Goal: Information Seeking & Learning: Learn about a topic

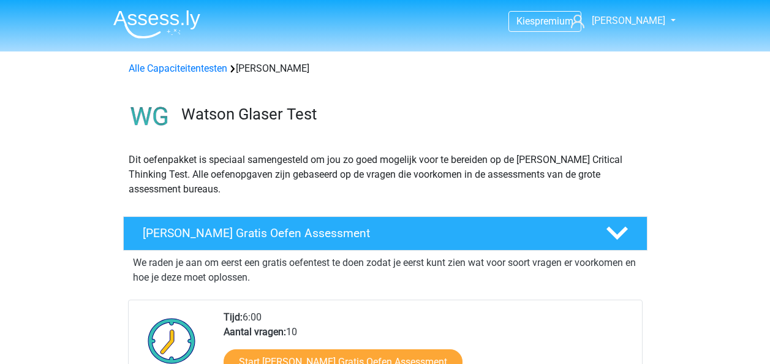
scroll to position [96, 0]
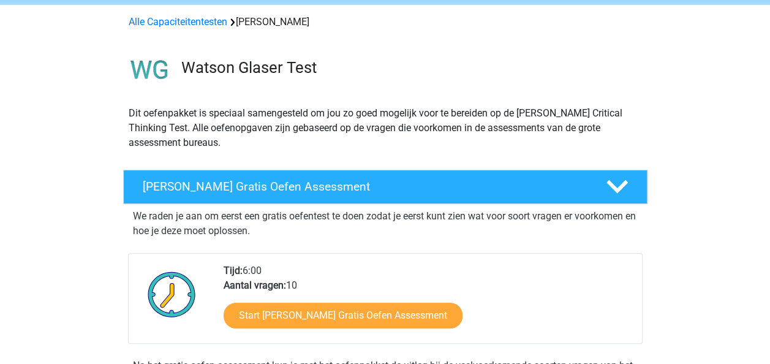
scroll to position [0, 0]
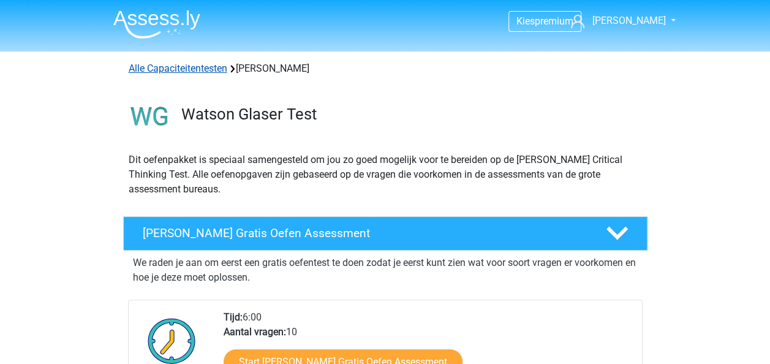
click at [202, 67] on link "Alle Capaciteitentesten" at bounding box center [178, 68] width 99 height 12
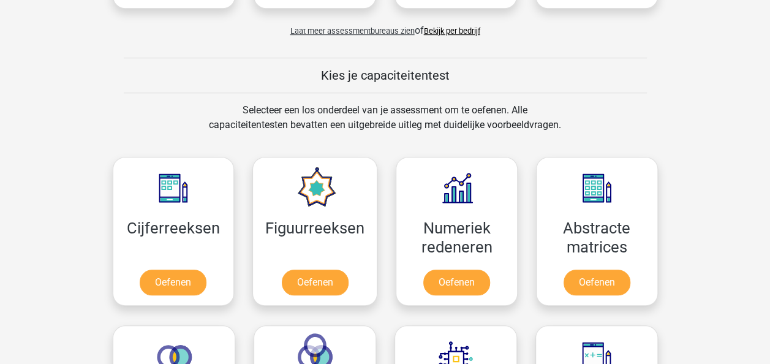
scroll to position [420, 0]
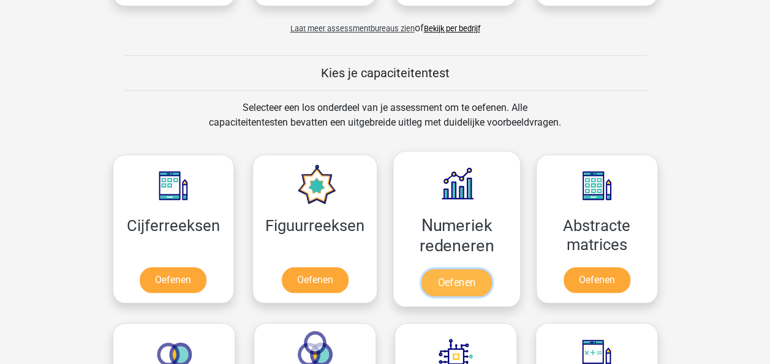
click at [463, 269] on link "Oefenen" at bounding box center [456, 282] width 70 height 27
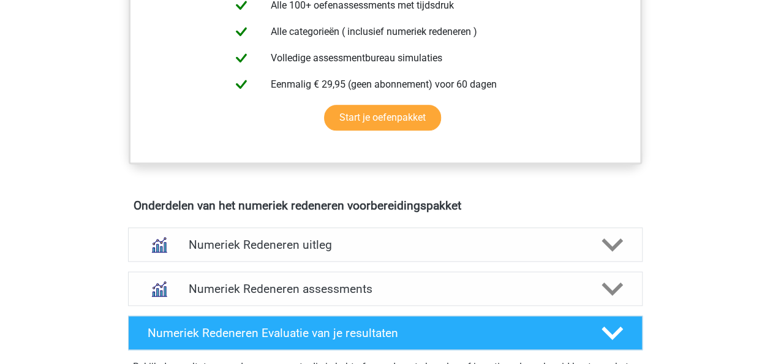
scroll to position [636, 0]
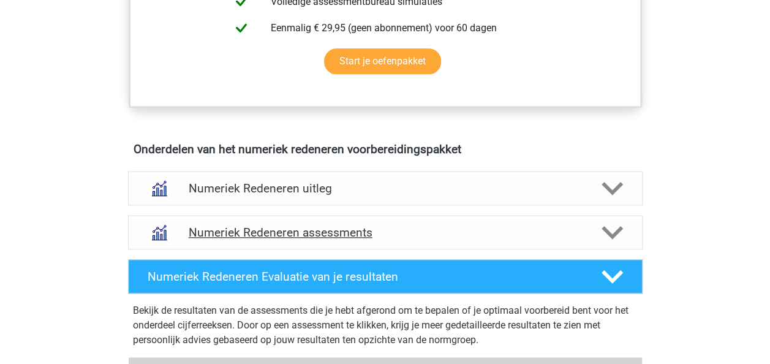
click at [438, 222] on div "Numeriek Redeneren assessments" at bounding box center [385, 232] width 514 height 34
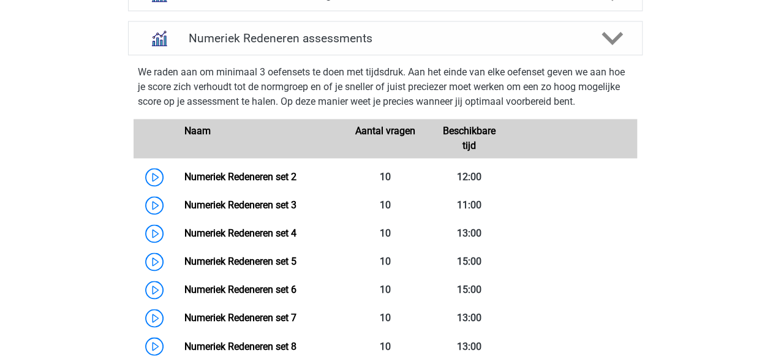
scroll to position [835, 0]
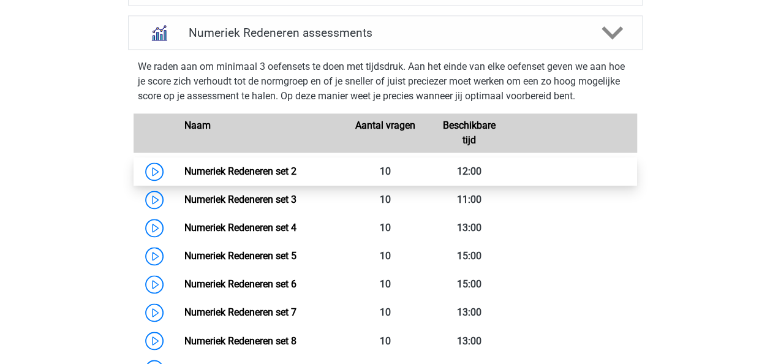
click at [184, 165] on link "Numeriek Redeneren set 2" at bounding box center [240, 171] width 112 height 12
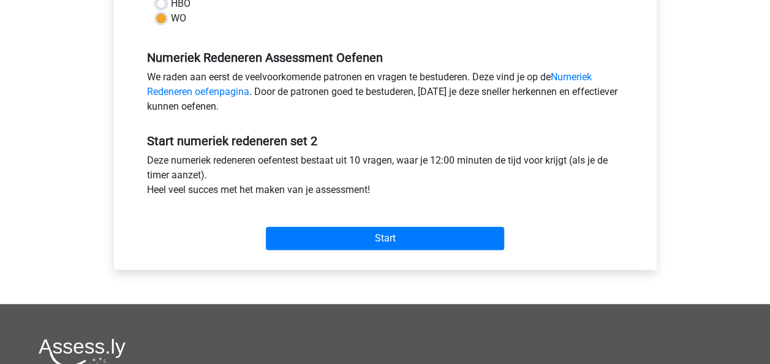
scroll to position [343, 0]
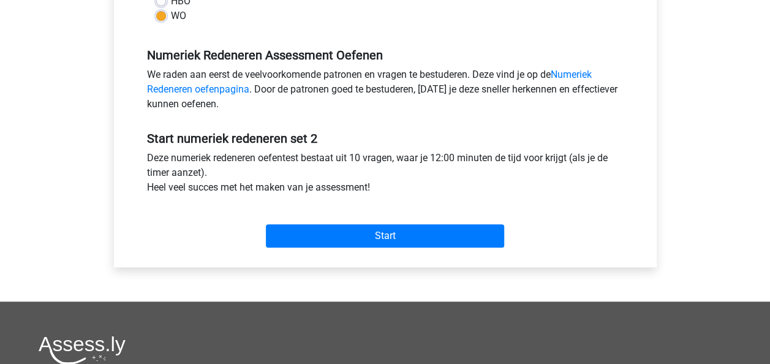
click at [365, 249] on div "Start" at bounding box center [385, 226] width 495 height 53
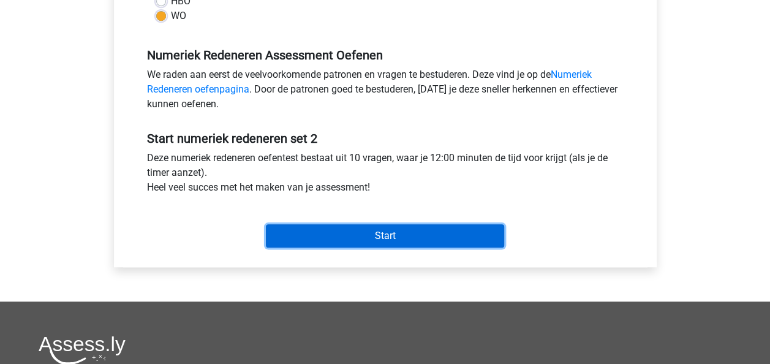
click at [352, 236] on input "Start" at bounding box center [385, 235] width 238 height 23
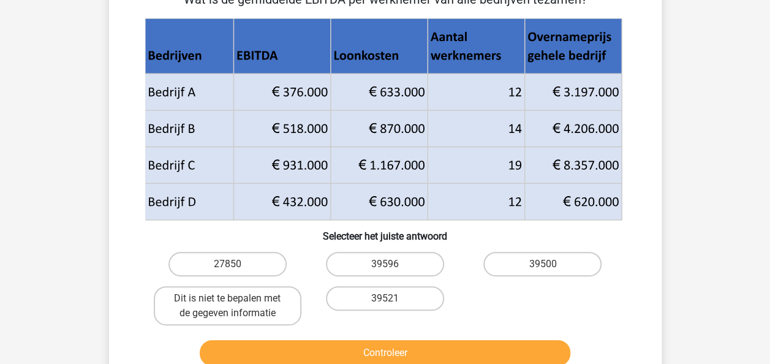
scroll to position [93, 0]
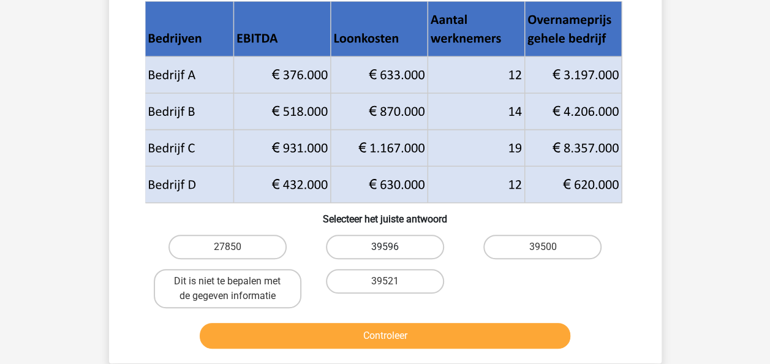
click at [378, 247] on label "39596" at bounding box center [385, 247] width 118 height 24
click at [385, 247] on input "39596" at bounding box center [389, 251] width 8 height 8
radio input "true"
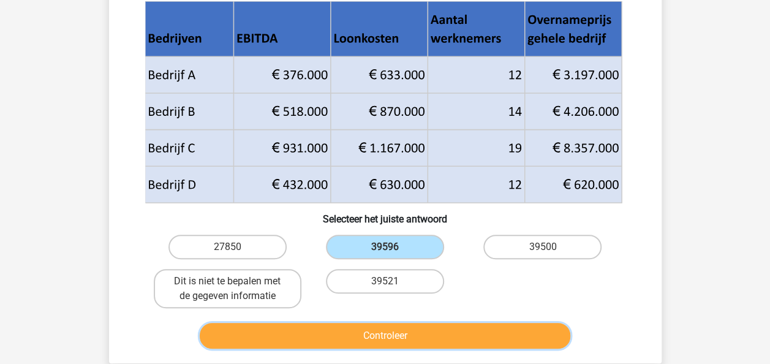
click at [388, 335] on button "Controleer" at bounding box center [385, 336] width 371 height 26
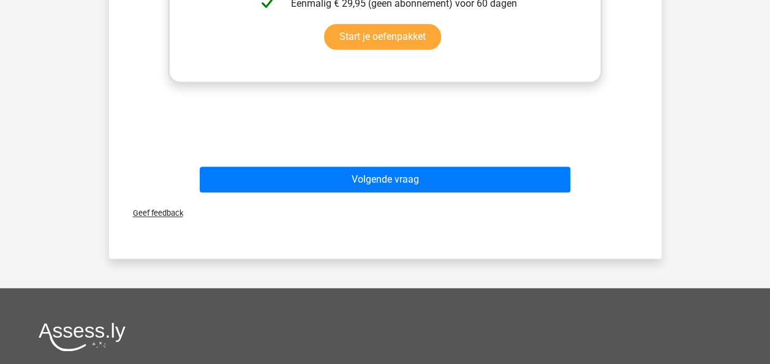
scroll to position [655, 0]
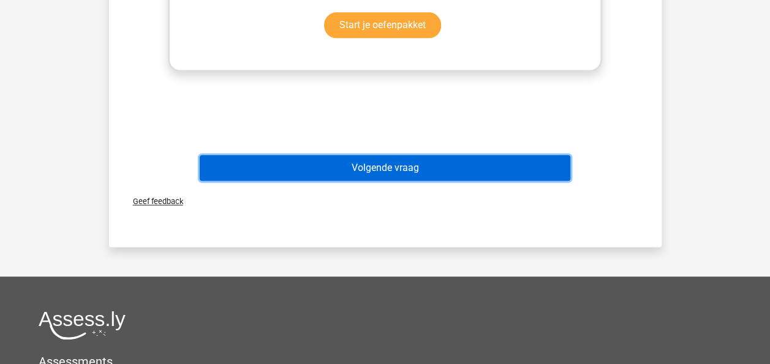
click at [351, 162] on button "Volgende vraag" at bounding box center [385, 168] width 371 height 26
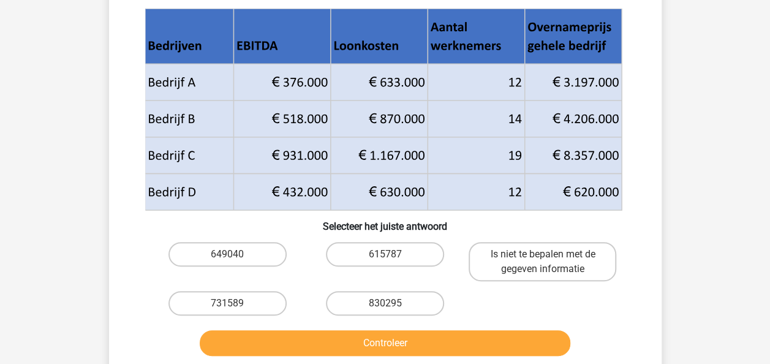
scroll to position [56, 0]
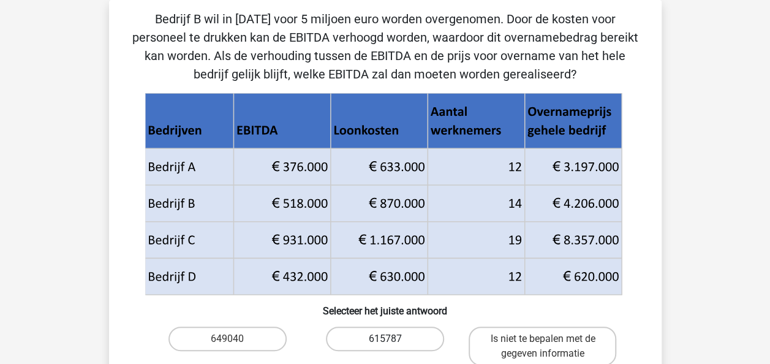
click at [405, 336] on label "615787" at bounding box center [385, 338] width 118 height 24
click at [393, 339] on input "615787" at bounding box center [389, 343] width 8 height 8
radio input "true"
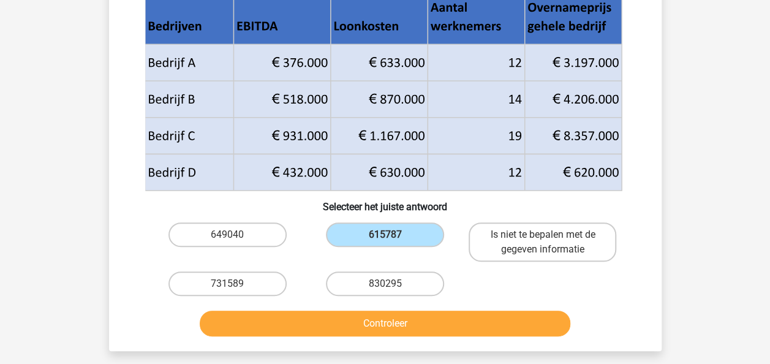
scroll to position [168, 0]
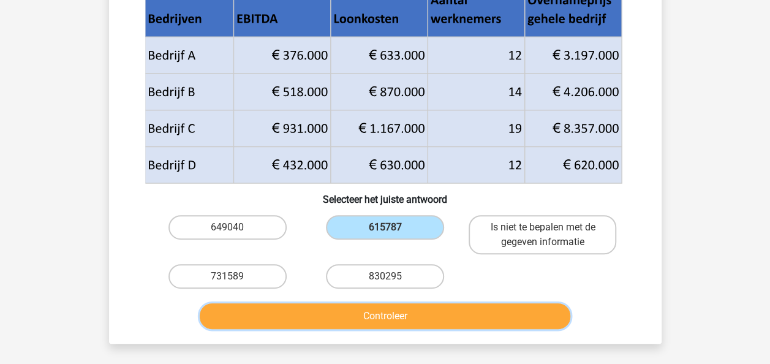
click at [405, 313] on button "Controleer" at bounding box center [385, 316] width 371 height 26
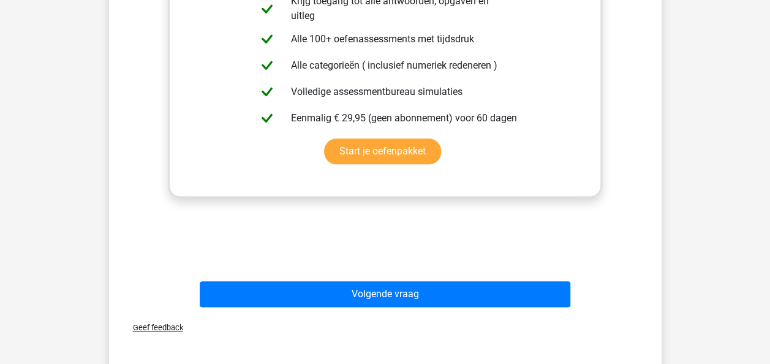
scroll to position [587, 0]
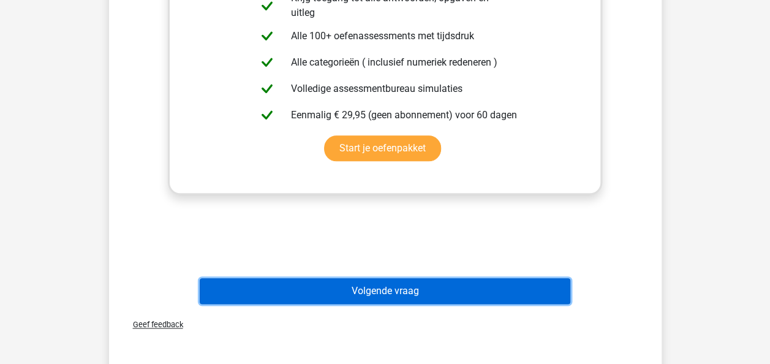
click at [316, 278] on button "Volgende vraag" at bounding box center [385, 291] width 371 height 26
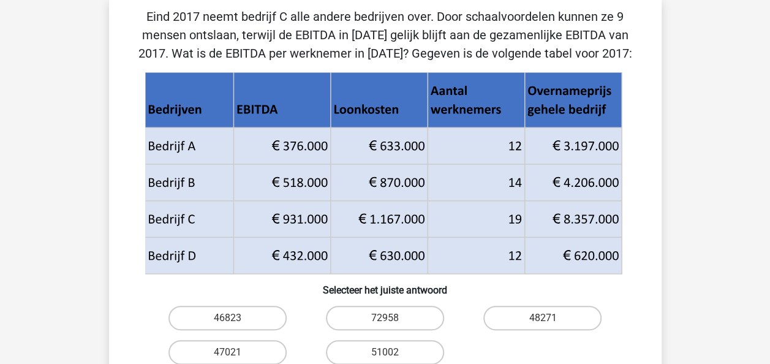
scroll to position [56, 0]
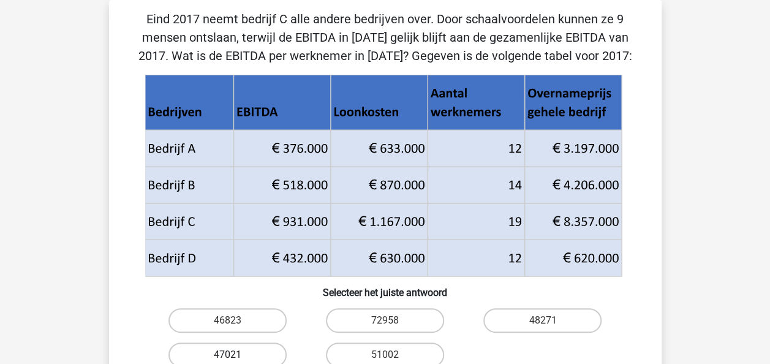
click at [230, 353] on label "47021" at bounding box center [227, 354] width 118 height 24
click at [230, 355] on input "47021" at bounding box center [231, 359] width 8 height 8
radio input "true"
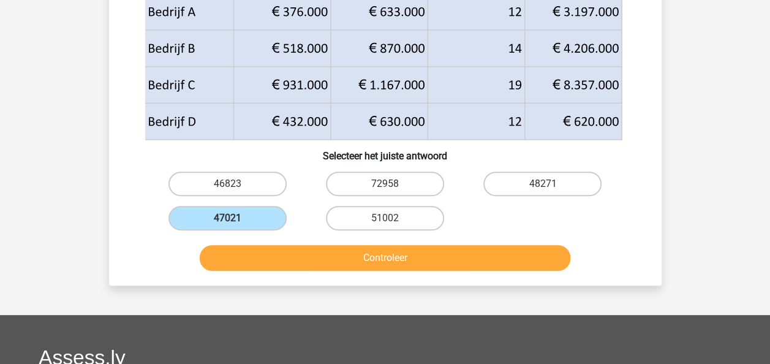
scroll to position [194, 0]
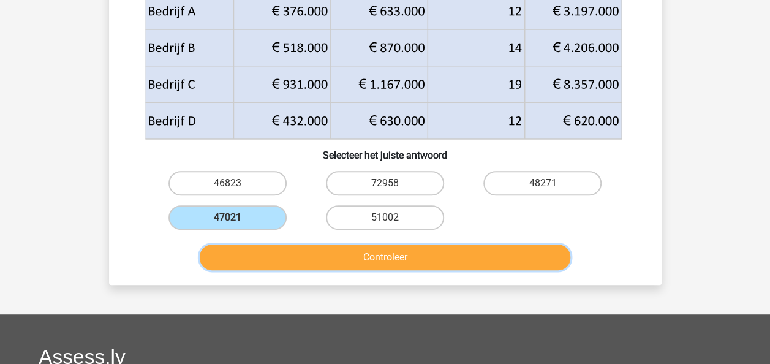
click at [407, 261] on button "Controleer" at bounding box center [385, 257] width 371 height 26
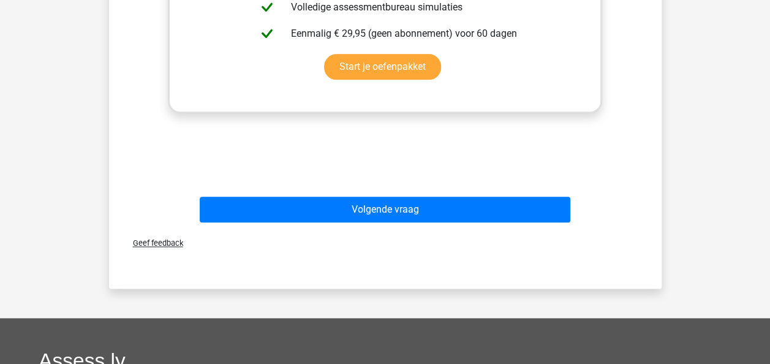
scroll to position [661, 0]
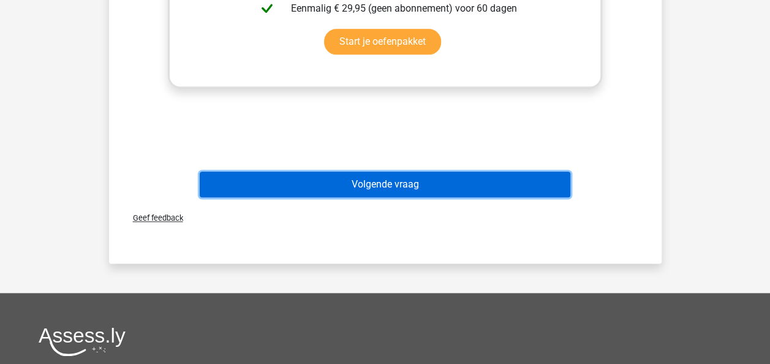
click at [382, 176] on button "Volgende vraag" at bounding box center [385, 184] width 371 height 26
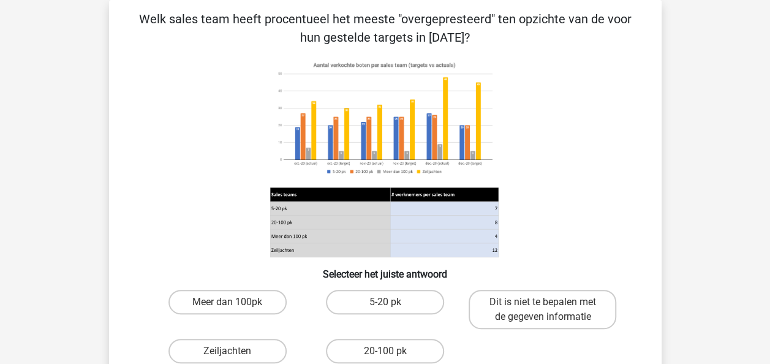
scroll to position [56, 0]
click at [383, 303] on label "5-20 pk" at bounding box center [385, 302] width 118 height 24
click at [385, 303] on input "5-20 pk" at bounding box center [389, 306] width 8 height 8
radio input "true"
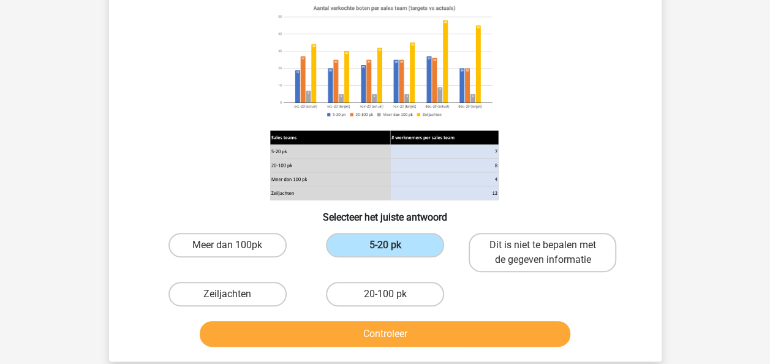
scroll to position [118, 0]
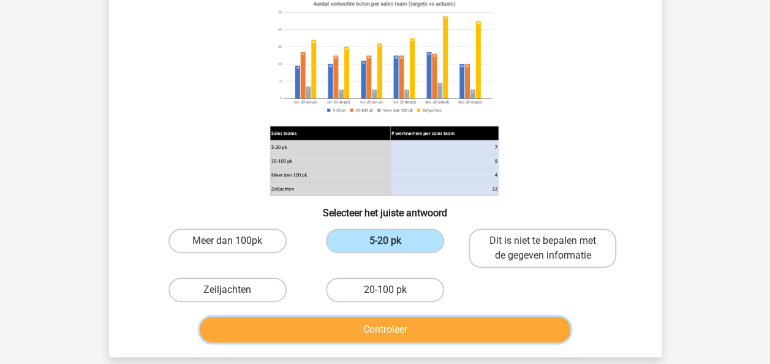
click at [372, 332] on button "Controleer" at bounding box center [385, 330] width 371 height 26
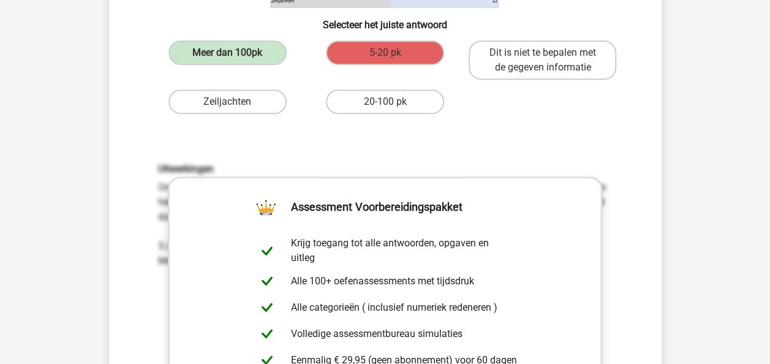
scroll to position [572, 0]
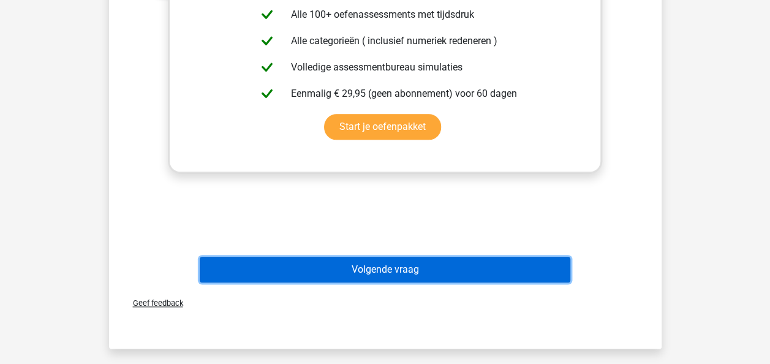
click at [341, 270] on button "Volgende vraag" at bounding box center [385, 270] width 371 height 26
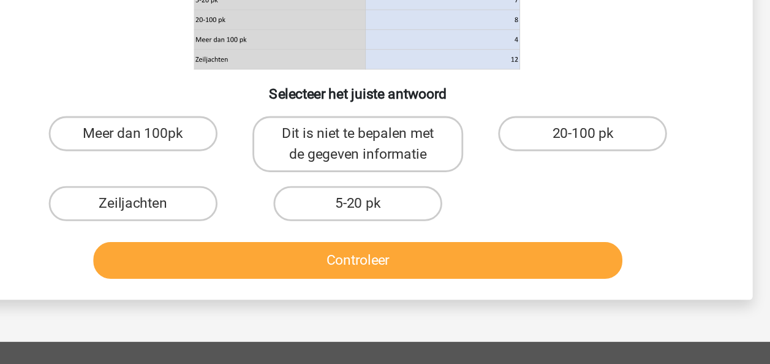
scroll to position [262, 0]
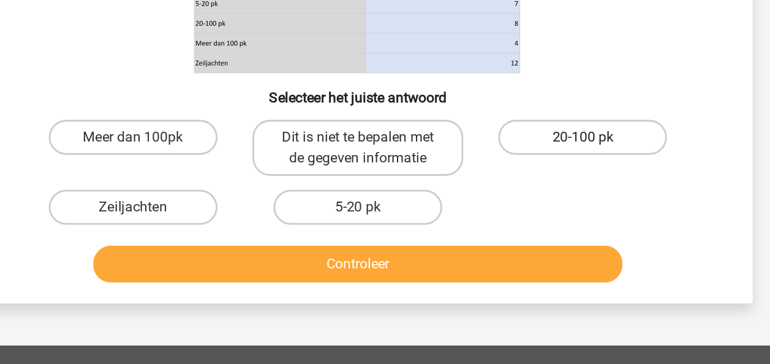
click at [516, 96] on label "20-100 pk" at bounding box center [542, 96] width 118 height 24
click at [543, 96] on input "20-100 pk" at bounding box center [547, 100] width 8 height 8
radio input "true"
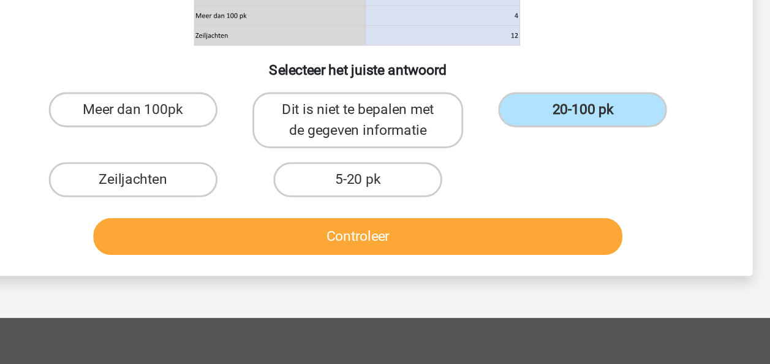
scroll to position [175, 0]
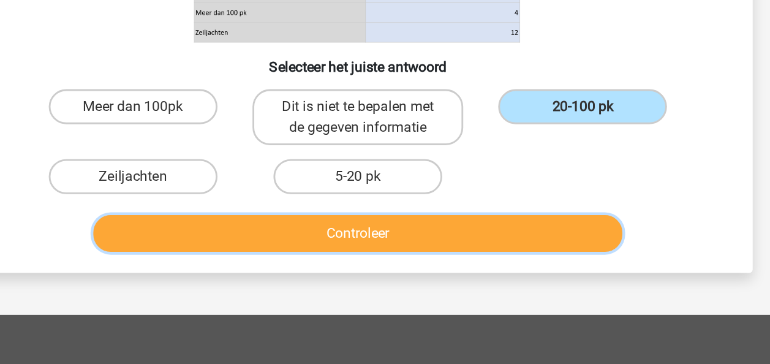
click at [404, 266] on button "Controleer" at bounding box center [385, 272] width 371 height 26
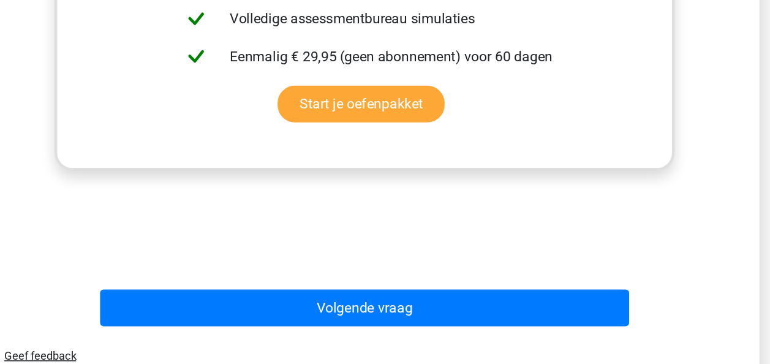
scroll to position [519, 0]
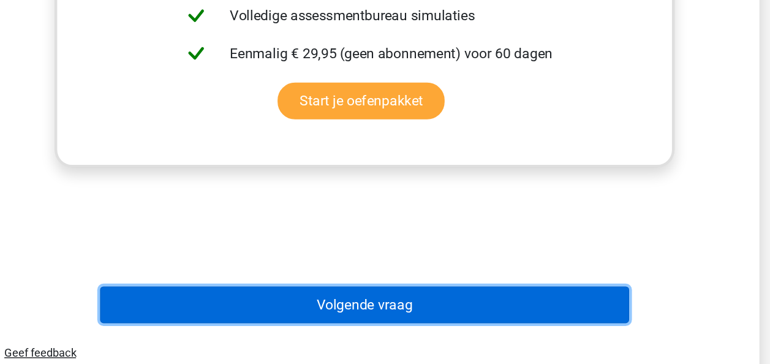
click at [393, 324] on button "Volgende vraag" at bounding box center [385, 322] width 371 height 26
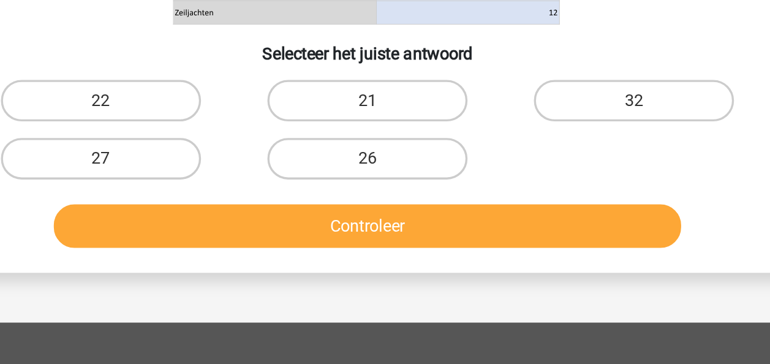
scroll to position [283, 0]
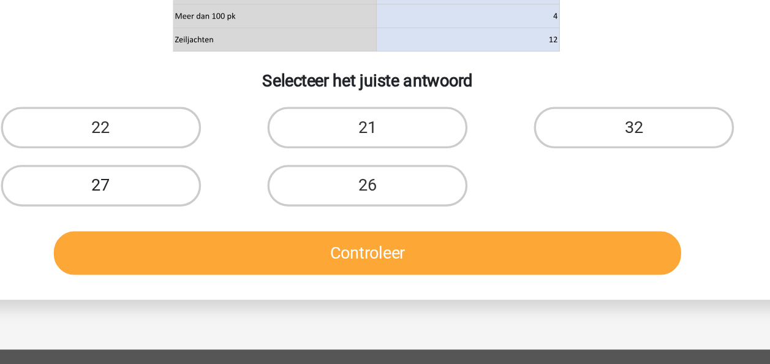
click at [236, 111] on label "27" at bounding box center [227, 109] width 118 height 24
click at [235, 111] on input "27" at bounding box center [231, 114] width 8 height 8
radio input "true"
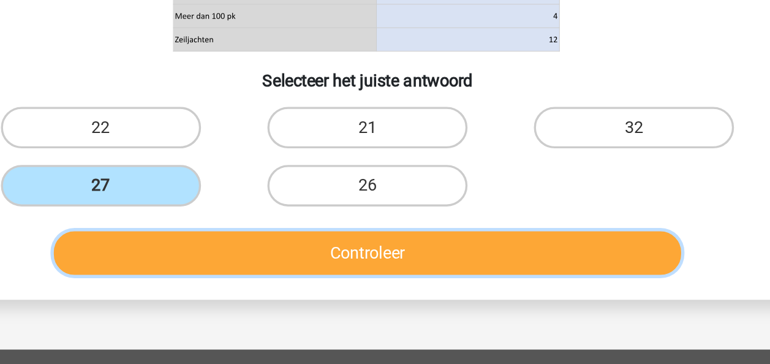
click at [304, 160] on button "Controleer" at bounding box center [385, 150] width 371 height 26
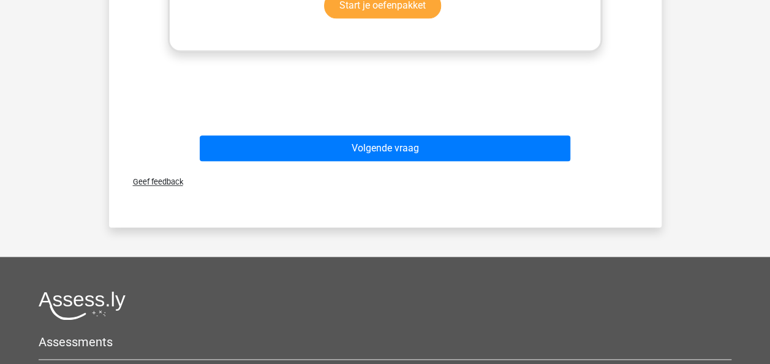
scroll to position [682, 0]
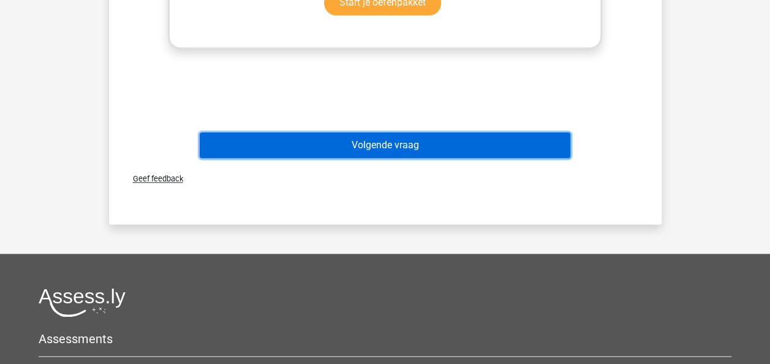
click at [367, 138] on button "Volgende vraag" at bounding box center [385, 145] width 371 height 26
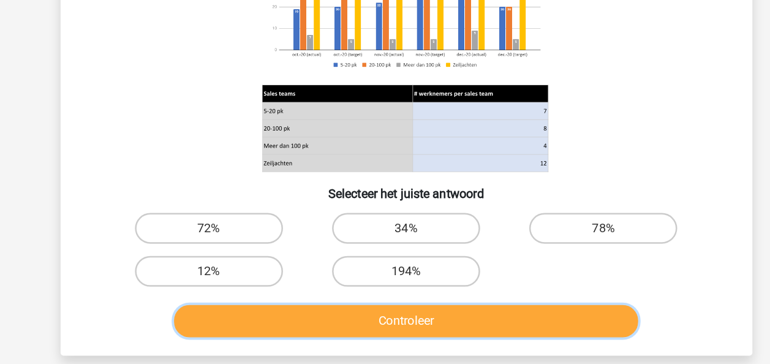
scroll to position [154, 0]
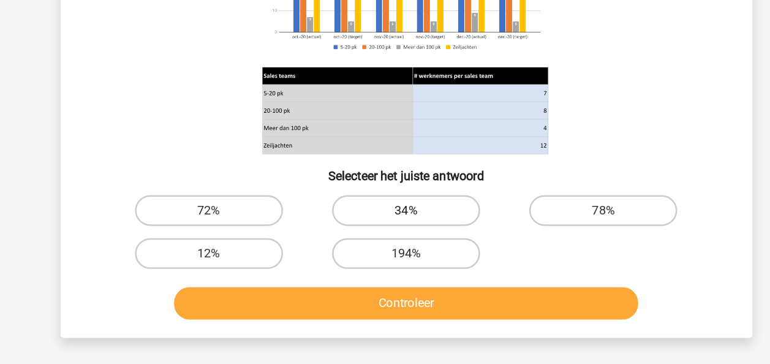
drag, startPoint x: 396, startPoint y: 243, endPoint x: 395, endPoint y: 253, distance: 9.9
click at [396, 243] on label "34%" at bounding box center [385, 241] width 118 height 24
click at [393, 243] on input "34%" at bounding box center [389, 245] width 8 height 8
radio input "true"
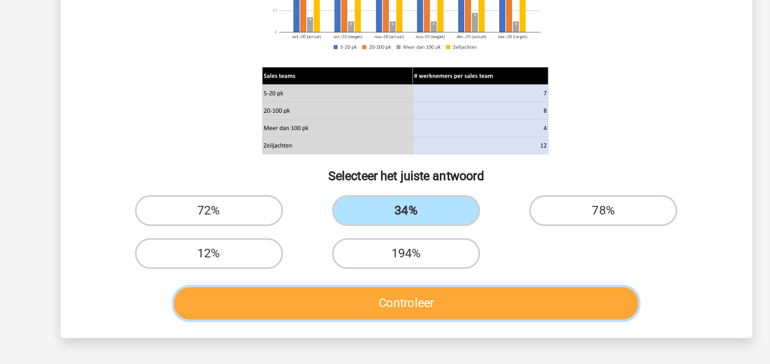
click at [380, 318] on button "Controleer" at bounding box center [385, 316] width 371 height 26
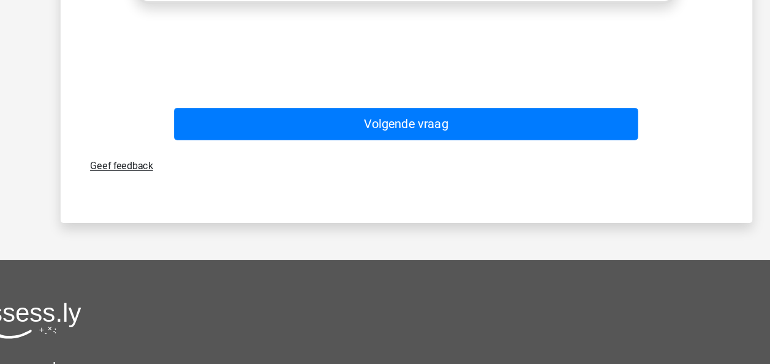
scroll to position [702, 0]
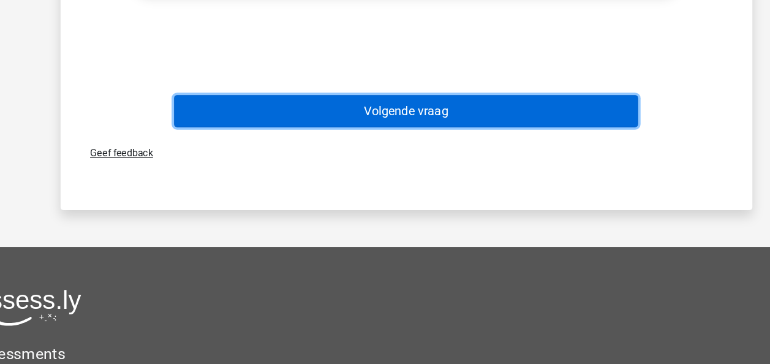
click at [380, 163] on button "Volgende vraag" at bounding box center [385, 162] width 371 height 26
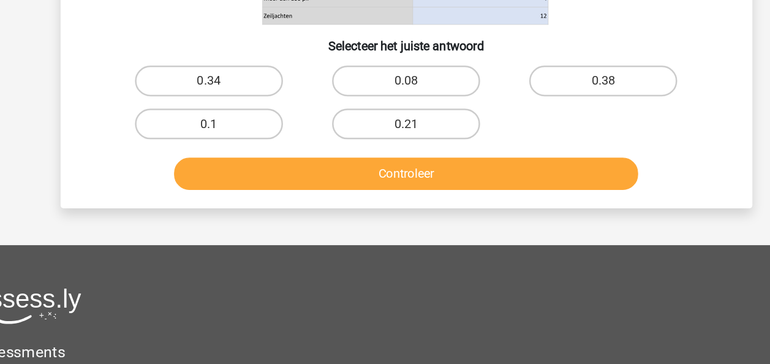
scroll to position [276, 0]
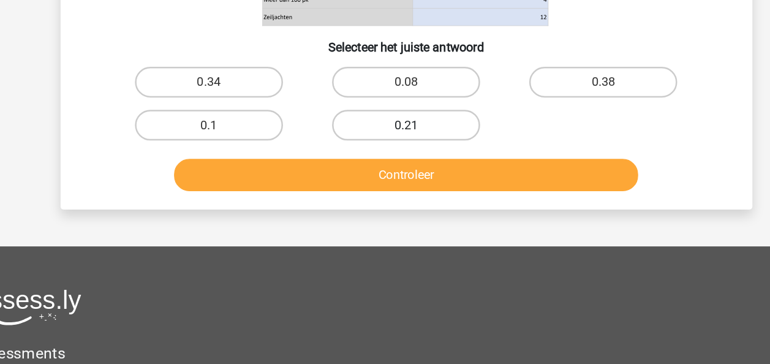
click at [366, 167] on label "0.21" at bounding box center [385, 172] width 118 height 24
click at [385, 172] on input "0.21" at bounding box center [389, 176] width 8 height 8
radio input "true"
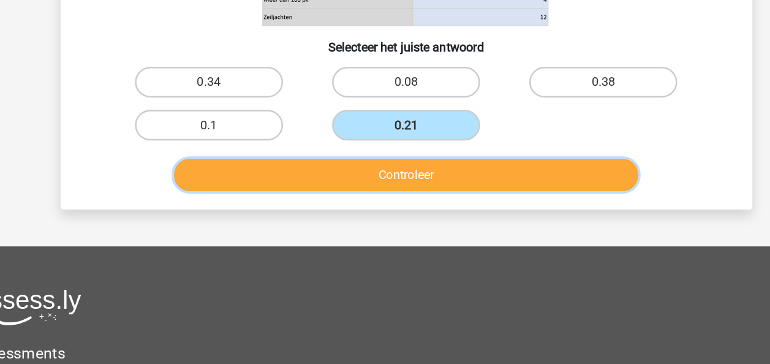
click at [385, 205] on button "Controleer" at bounding box center [385, 212] width 371 height 26
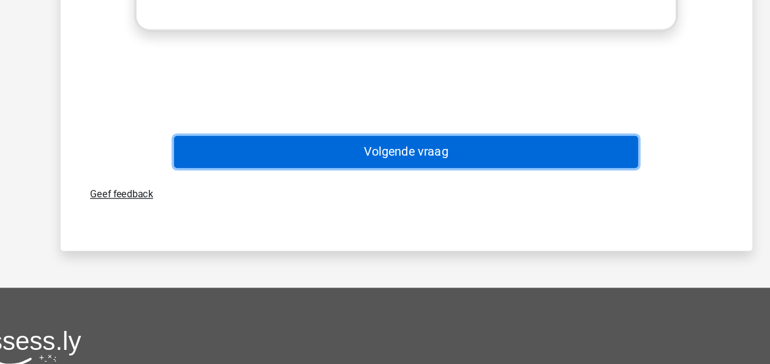
click at [414, 205] on button "Volgende vraag" at bounding box center [385, 194] width 371 height 26
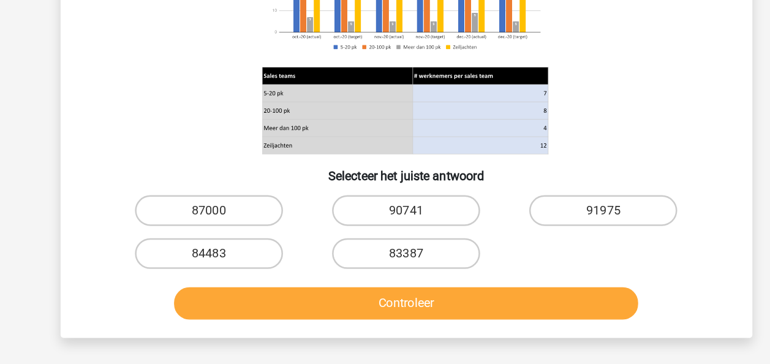
scroll to position [157, 0]
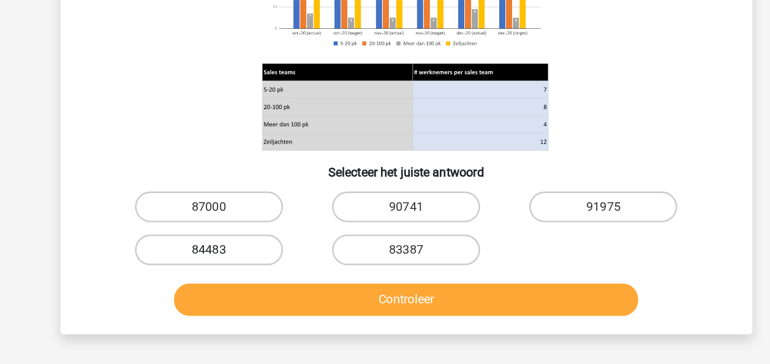
click at [247, 262] on label "84483" at bounding box center [227, 272] width 118 height 24
click at [235, 273] on input "84483" at bounding box center [231, 277] width 8 height 8
radio input "true"
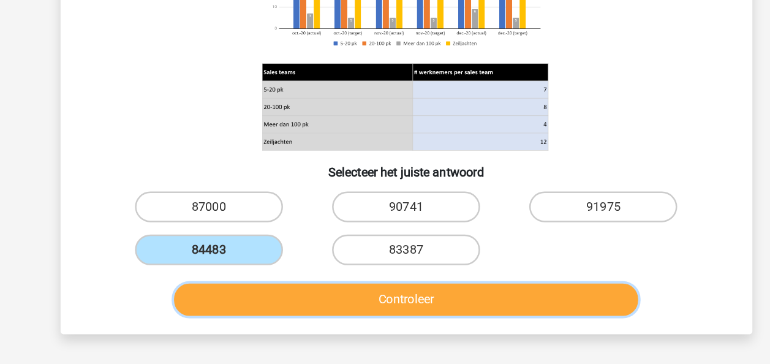
click at [281, 311] on button "Controleer" at bounding box center [385, 312] width 371 height 26
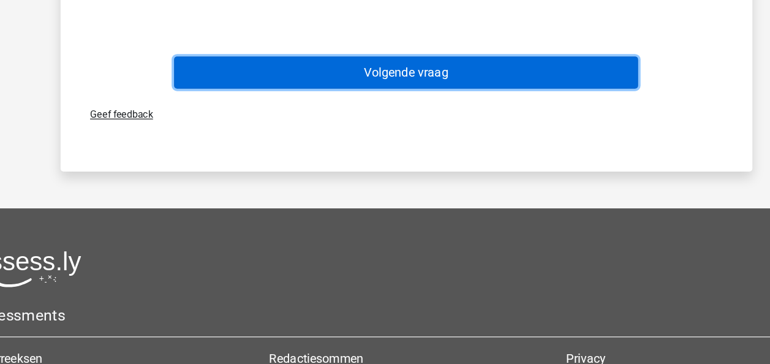
click at [459, 135] on button "Volgende vraag" at bounding box center [385, 131] width 371 height 26
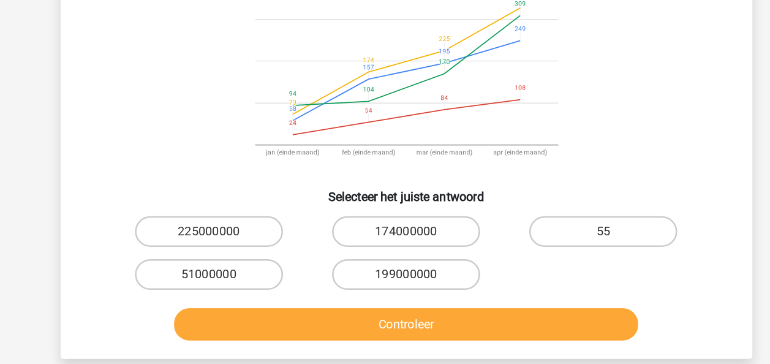
scroll to position [87, 0]
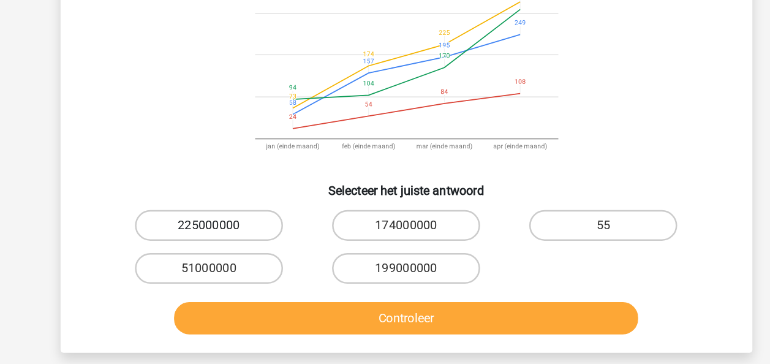
click at [235, 245] on label "225000000" at bounding box center [227, 253] width 118 height 24
click at [235, 253] on input "225000000" at bounding box center [231, 257] width 8 height 8
radio input "true"
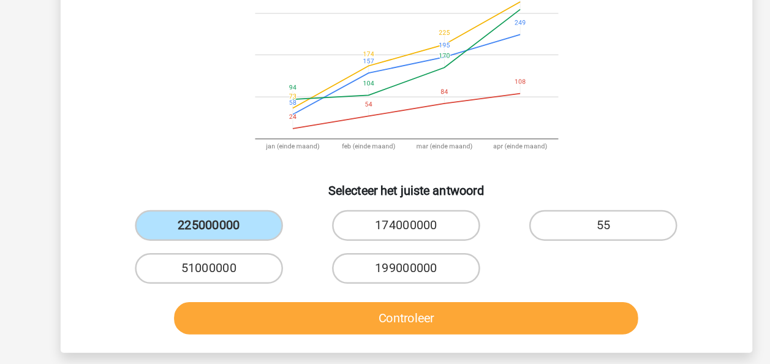
click at [299, 344] on div "Controleer" at bounding box center [385, 329] width 473 height 31
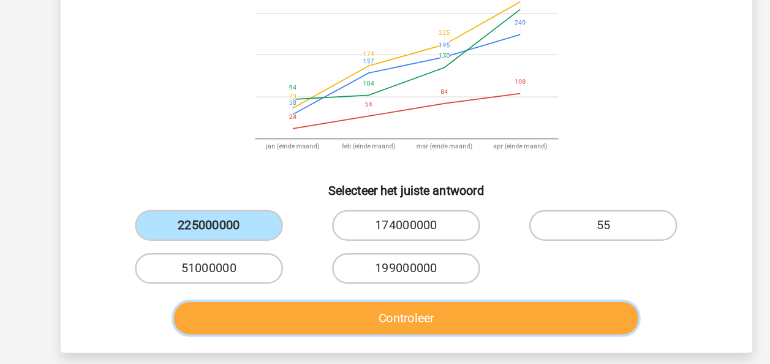
click at [290, 329] on button "Controleer" at bounding box center [385, 327] width 371 height 26
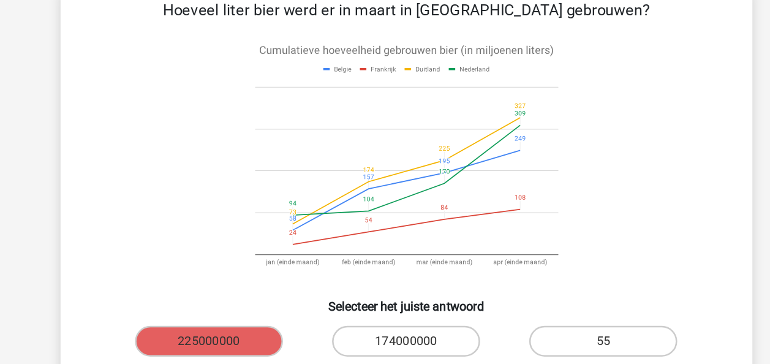
scroll to position [0, 0]
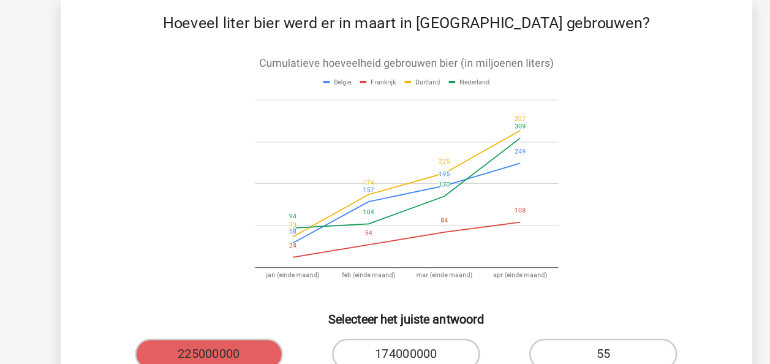
scroll to position [44, 0]
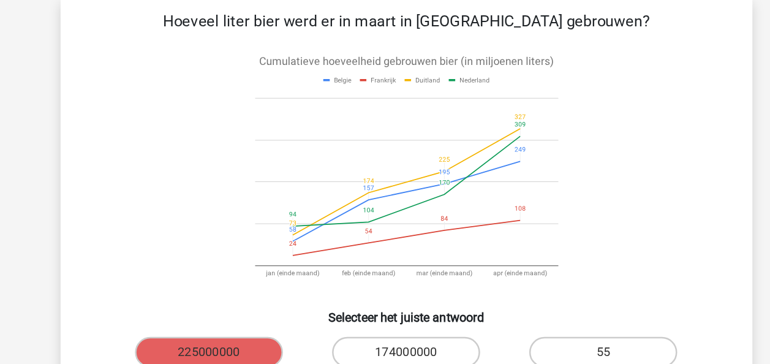
drag, startPoint x: 675, startPoint y: 81, endPoint x: 678, endPoint y: 94, distance: 13.2
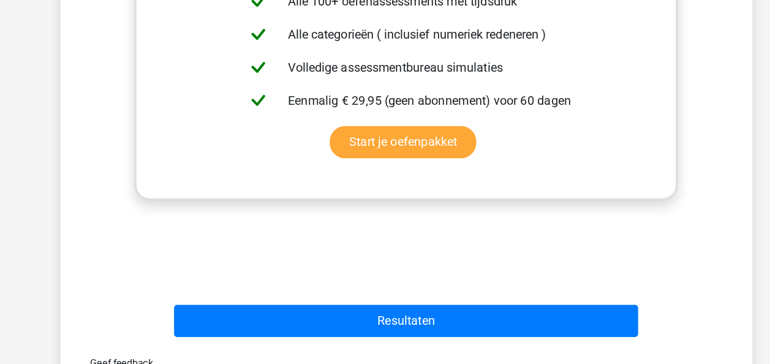
scroll to position [514, 0]
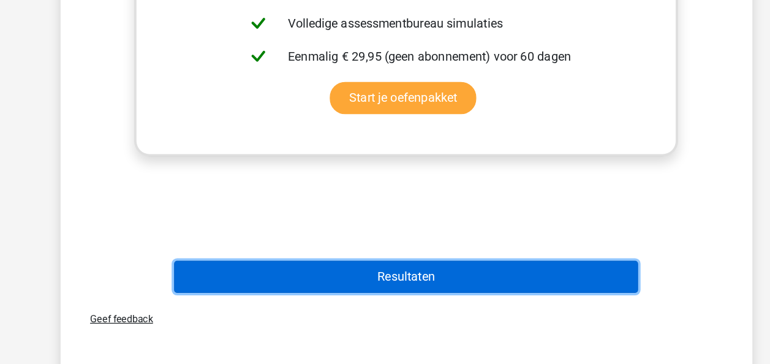
click at [412, 297] on button "Resultaten" at bounding box center [385, 294] width 371 height 26
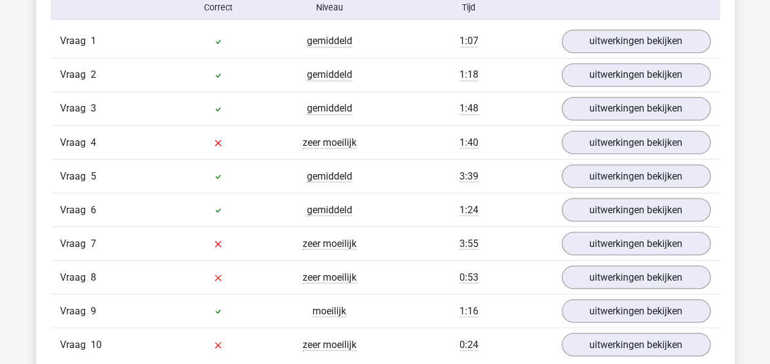
scroll to position [1039, 0]
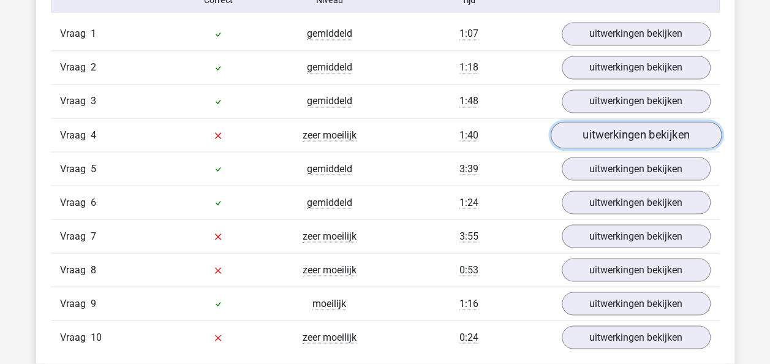
click at [631, 127] on link "uitwerkingen bekijken" at bounding box center [635, 135] width 171 height 27
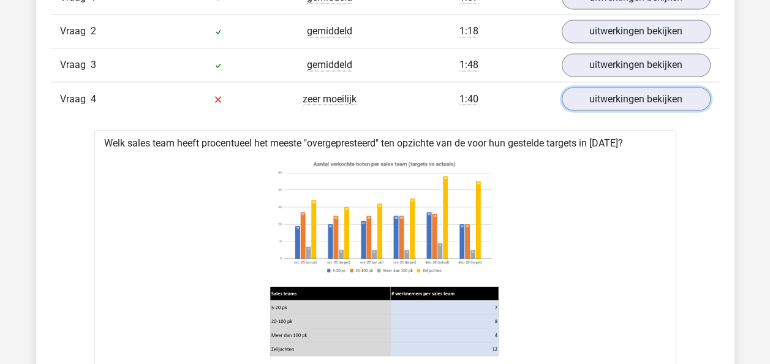
scroll to position [1126, 0]
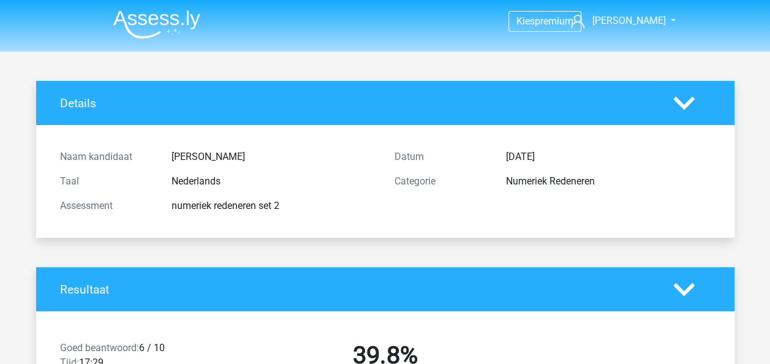
click at [137, 20] on img at bounding box center [156, 24] width 87 height 29
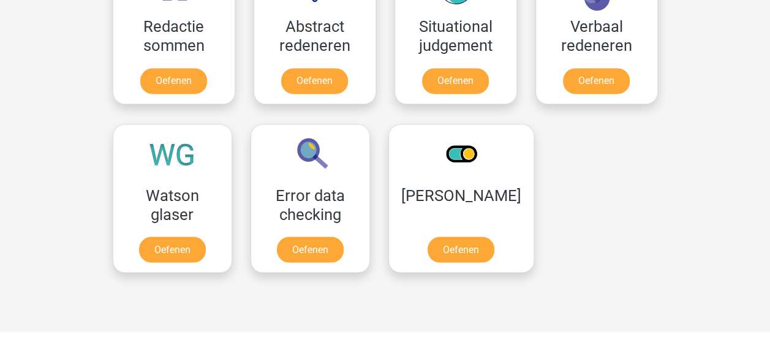
scroll to position [958, 0]
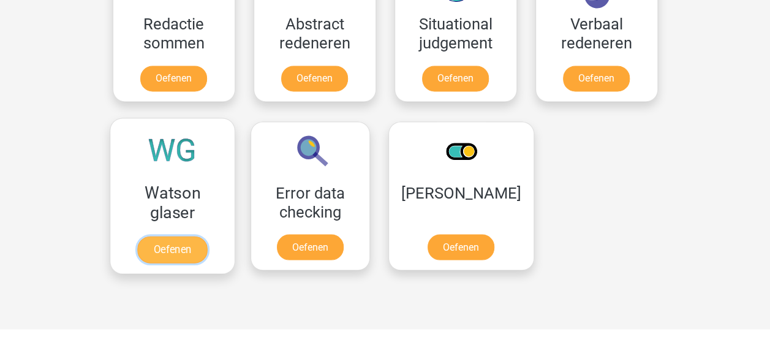
click at [186, 247] on link "Oefenen" at bounding box center [172, 249] width 70 height 27
